Goal: Task Accomplishment & Management: Use online tool/utility

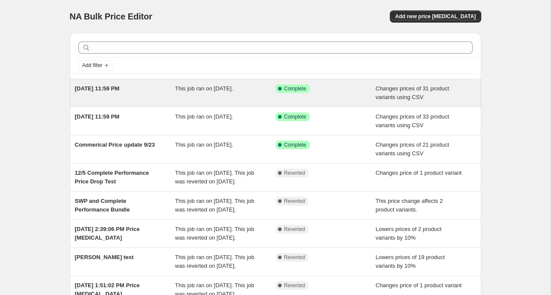
click at [466, 88] on div "Changes prices of 31 product variants using CSV" at bounding box center [426, 92] width 100 height 17
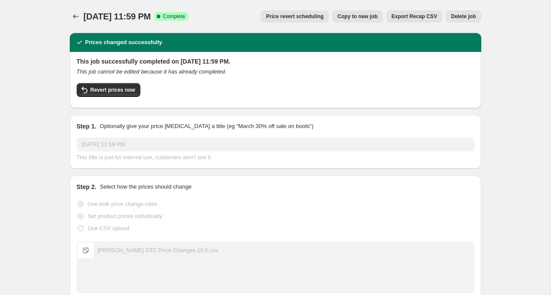
click at [341, 13] on button "Copy to new job" at bounding box center [357, 16] width 51 height 12
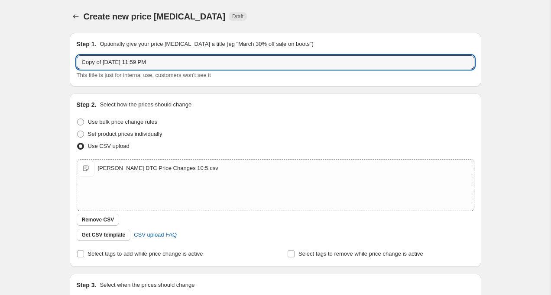
drag, startPoint x: 104, startPoint y: 62, endPoint x: 53, endPoint y: 58, distance: 51.2
click at [53, 58] on div "Create new price [MEDICAL_DATA]. This page is ready Create new price [MEDICAL_D…" at bounding box center [275, 201] width 551 height 402
click at [96, 62] on input "[DATE] 11:59 PM" at bounding box center [276, 62] width 398 height 14
type input "[DATE] 11:59 PM"
click at [57, 107] on div "Create new price [MEDICAL_DATA]. This page is ready Create new price [MEDICAL_D…" at bounding box center [275, 201] width 551 height 402
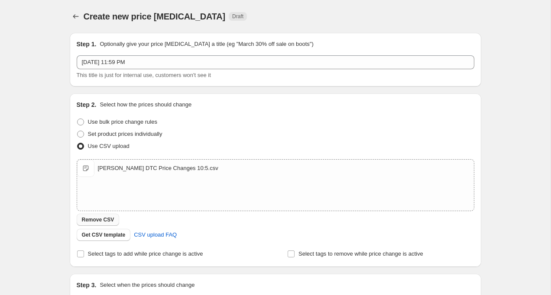
click at [91, 217] on span "Remove CSV" at bounding box center [98, 220] width 32 height 7
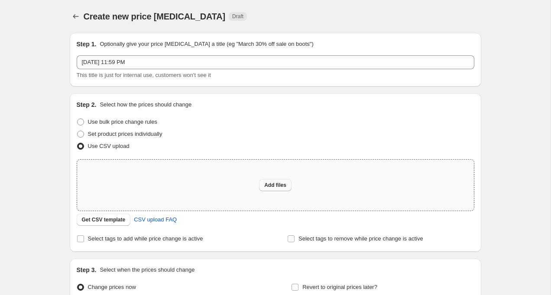
click at [282, 181] on button "Add files" at bounding box center [275, 185] width 32 height 12
type input "C:\fakepath\[PERSON_NAME] DTC Price Changes 10:12.csv"
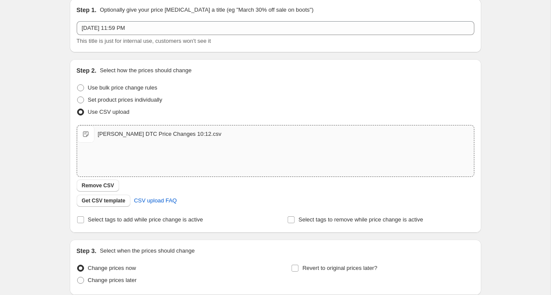
scroll to position [106, 0]
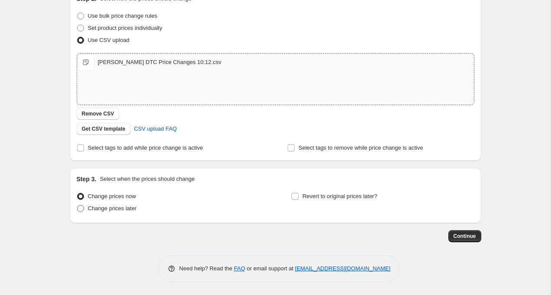
click at [79, 207] on span at bounding box center [80, 208] width 7 height 7
click at [78, 206] on input "Change prices later" at bounding box center [77, 205] width 0 height 0
radio input "true"
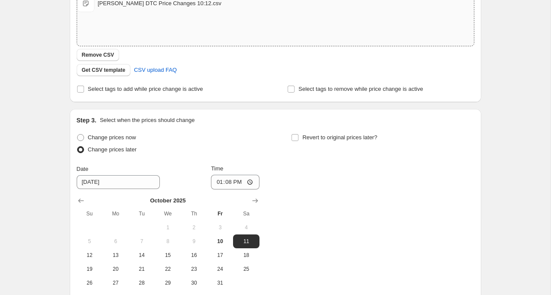
scroll to position [169, 0]
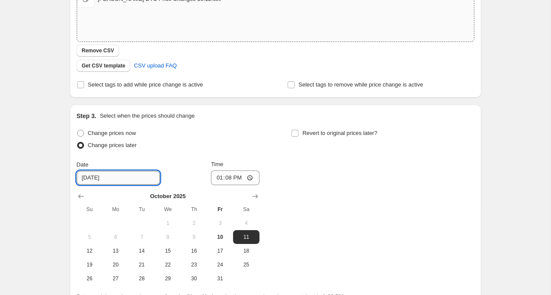
click at [125, 177] on input "[DATE]" at bounding box center [118, 178] width 83 height 14
click at [90, 251] on span "12" at bounding box center [89, 251] width 19 height 7
type input "[DATE]"
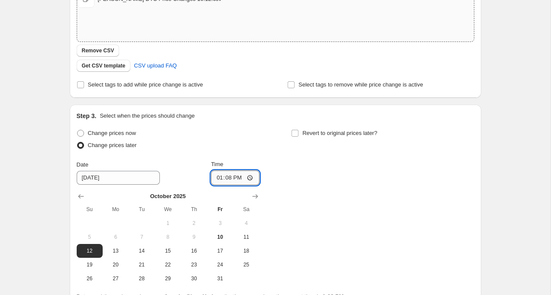
click at [220, 177] on input "13:08" at bounding box center [235, 178] width 49 height 15
type input "23:59"
click at [307, 183] on div "Change prices now Change prices later Date [DATE] Time 23:59 [DATE] Su Mo Tu We…" at bounding box center [276, 206] width 398 height 159
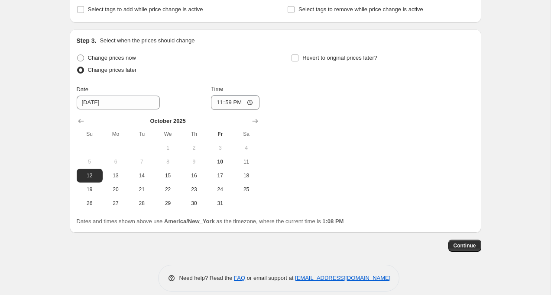
scroll to position [254, 0]
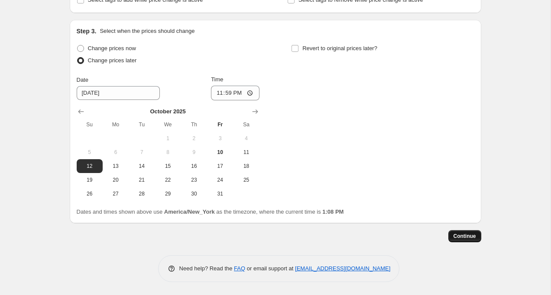
click at [457, 235] on span "Continue" at bounding box center [465, 236] width 23 height 7
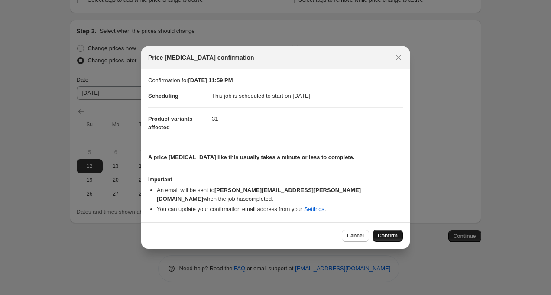
click at [382, 233] on span "Confirm" at bounding box center [388, 236] width 20 height 7
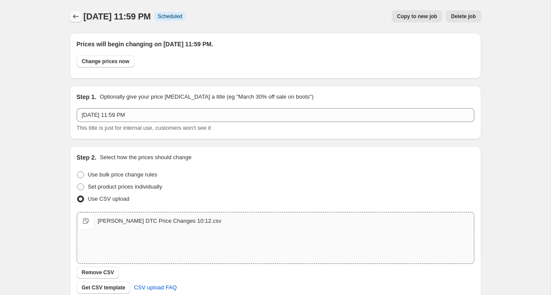
click at [75, 16] on icon "Price change jobs" at bounding box center [75, 16] width 9 height 9
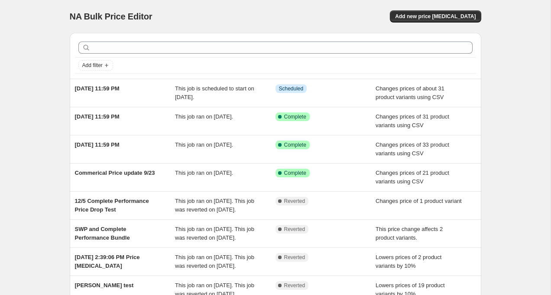
click at [61, 122] on div "NA Bulk Price Editor. This page is ready NA Bulk Price Editor Add new price [ME…" at bounding box center [275, 209] width 432 height 418
